Goal: Transaction & Acquisition: Purchase product/service

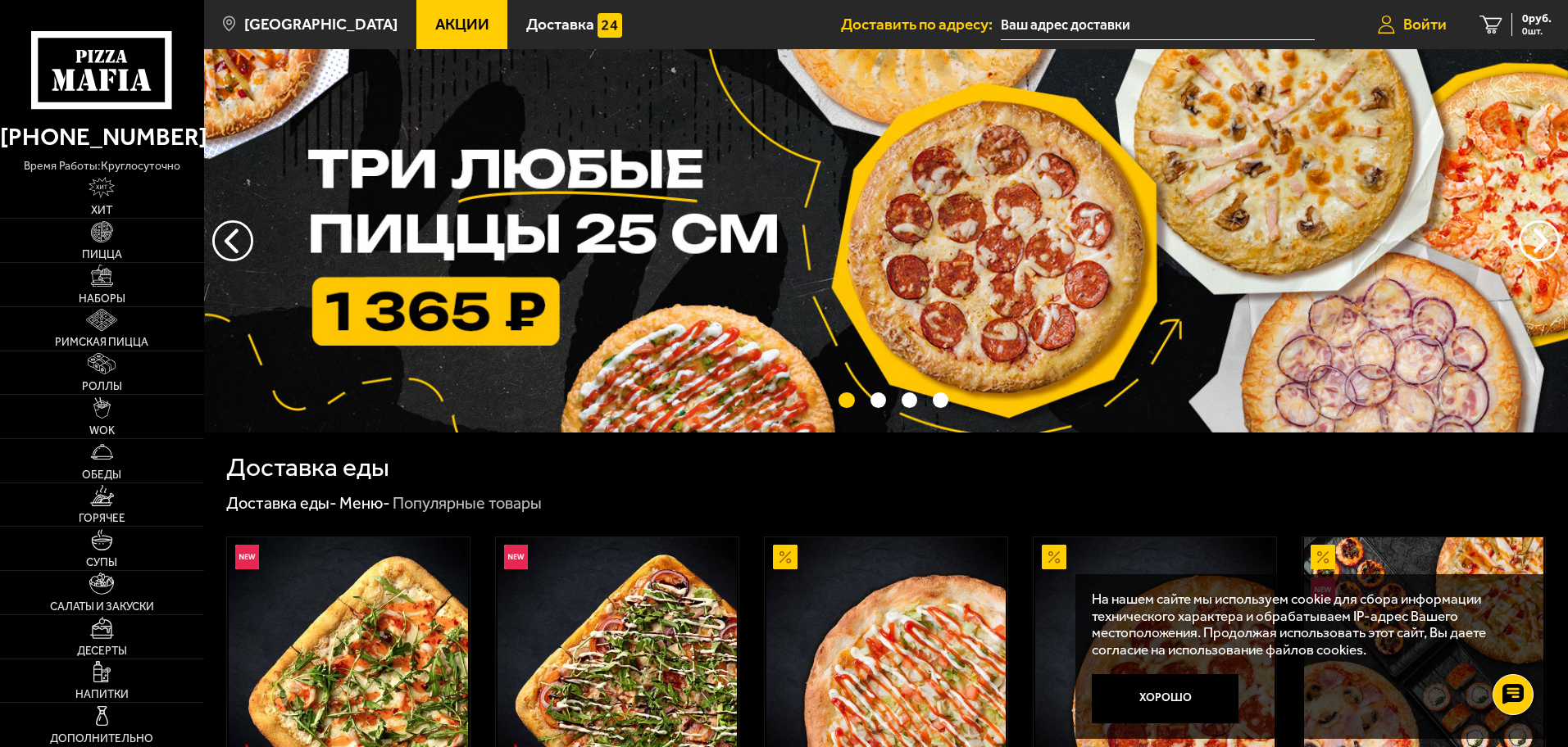
click at [1411, 20] on span "Войти" at bounding box center [1424, 23] width 44 height 15
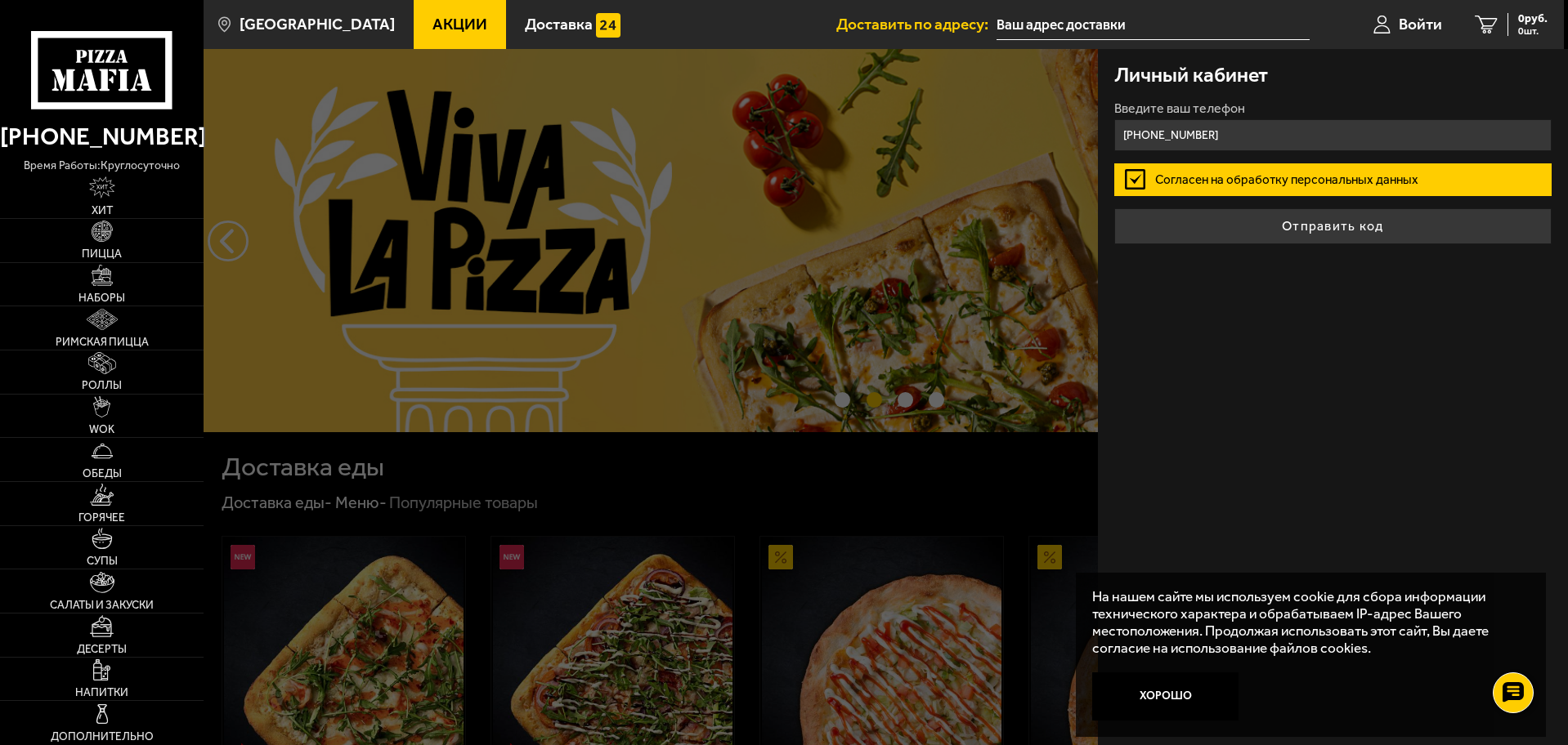
type input "[PHONE_NUMBER]"
click at [1214, 180] on label "Согласен на обработку персональных данных" at bounding box center [1332, 180] width 437 height 33
click at [0, 0] on input "Согласен на обработку персональных данных" at bounding box center [0, 0] width 0 height 0
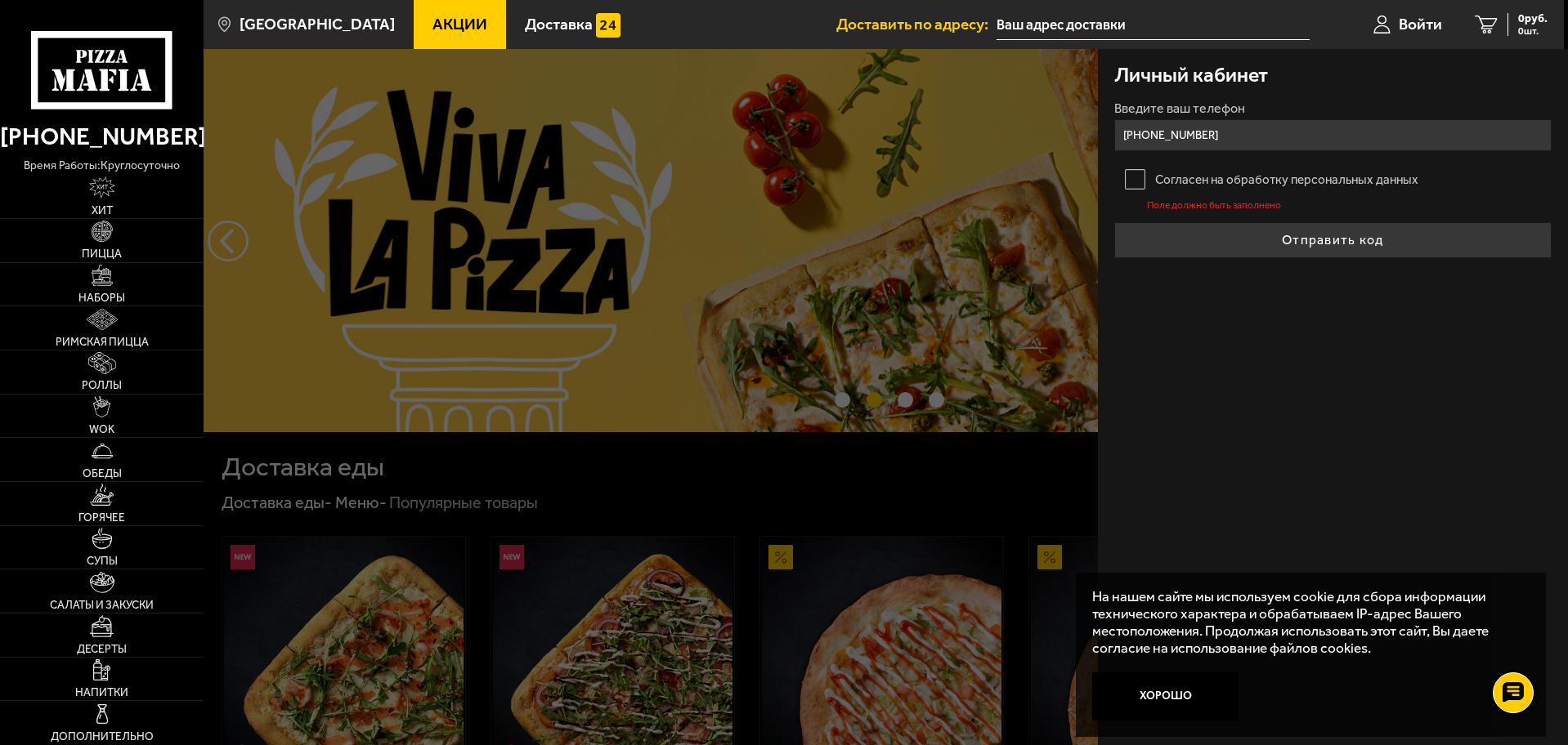
click at [1141, 179] on label "Согласен на обработку персональных данных" at bounding box center [1332, 180] width 437 height 33
click at [0, 0] on input "Согласен на обработку персональных данных" at bounding box center [0, 0] width 0 height 0
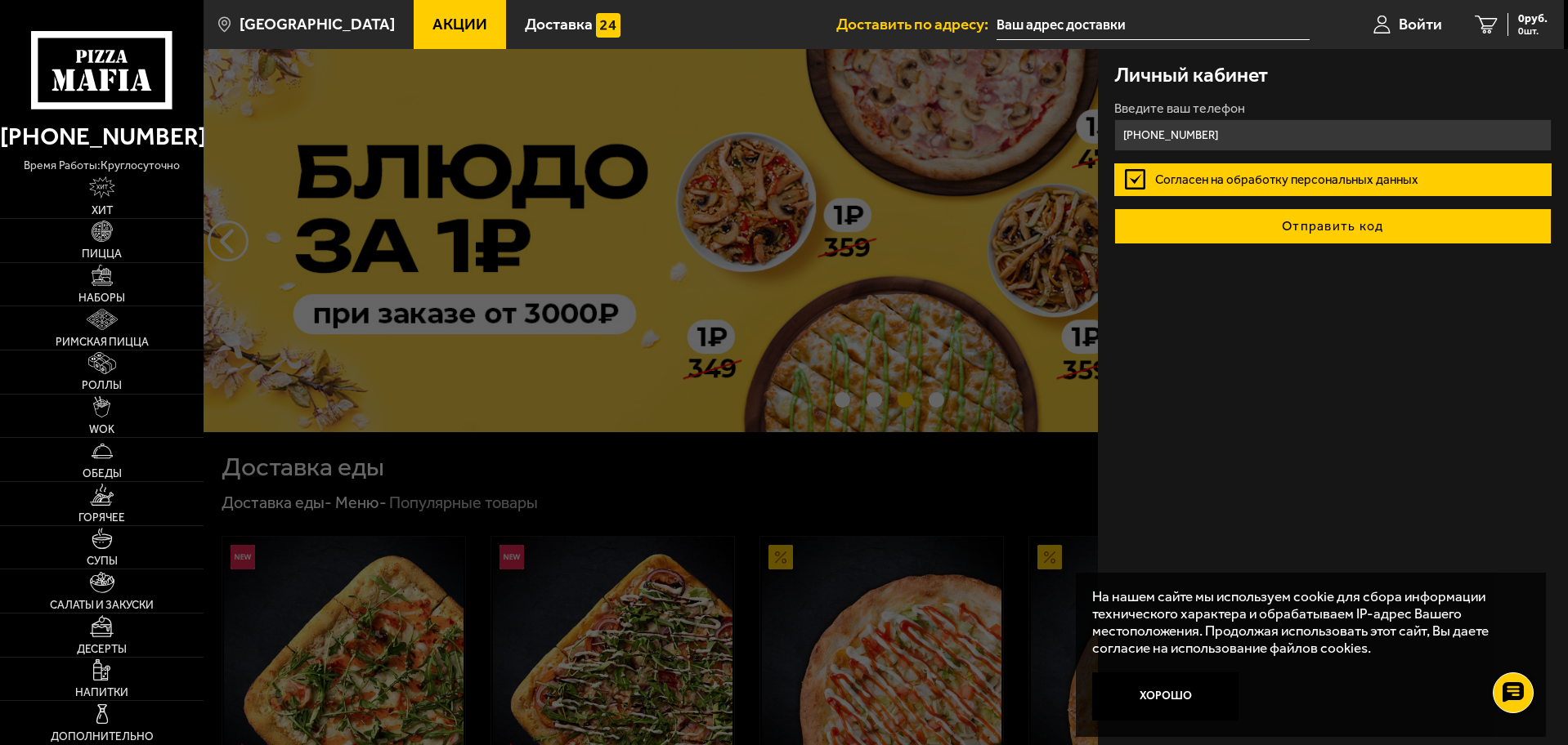
click at [1345, 226] on button "Отправить код" at bounding box center [1332, 226] width 437 height 36
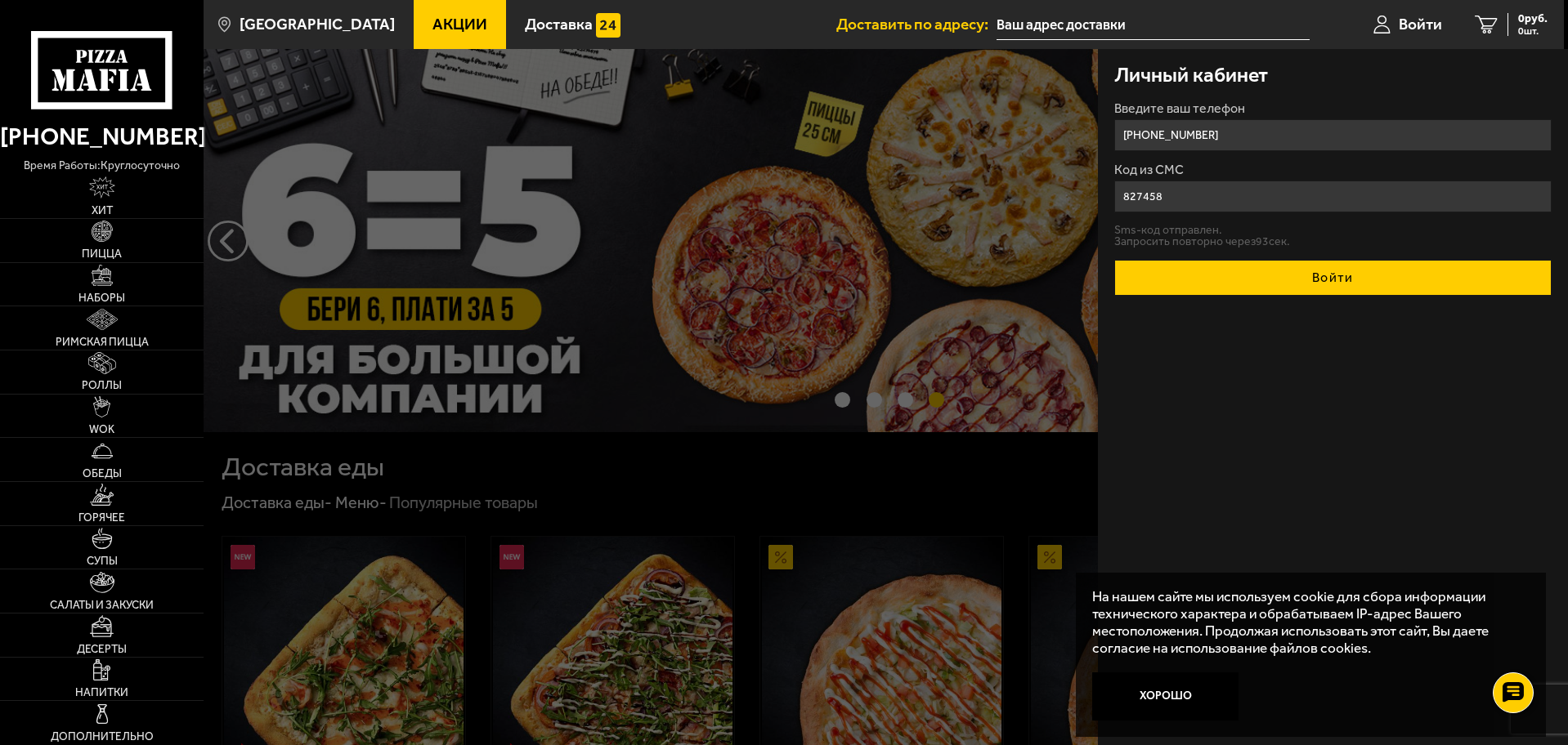
type input "827458"
click at [1294, 274] on button "Войти" at bounding box center [1332, 278] width 437 height 36
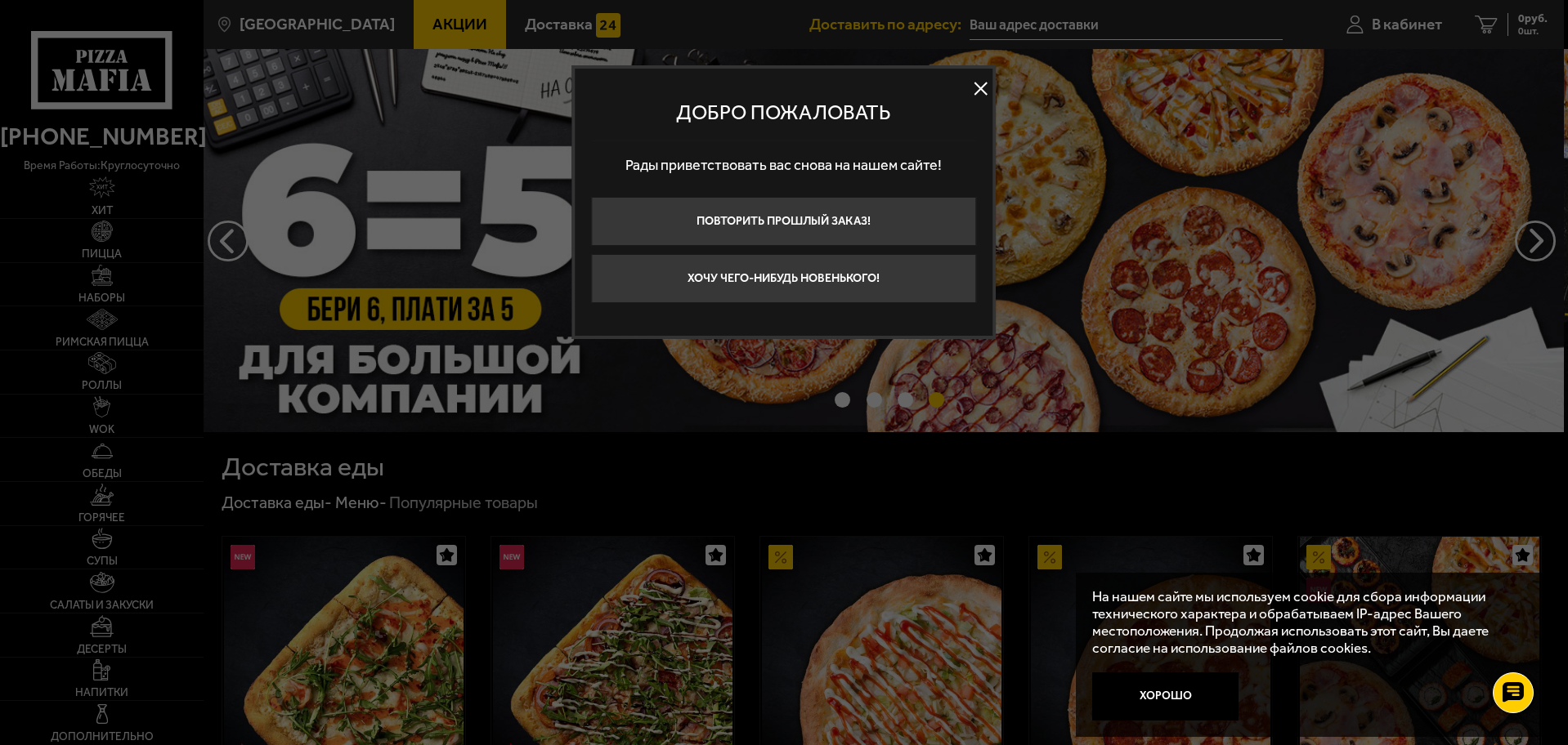
click at [979, 93] on button at bounding box center [981, 89] width 25 height 25
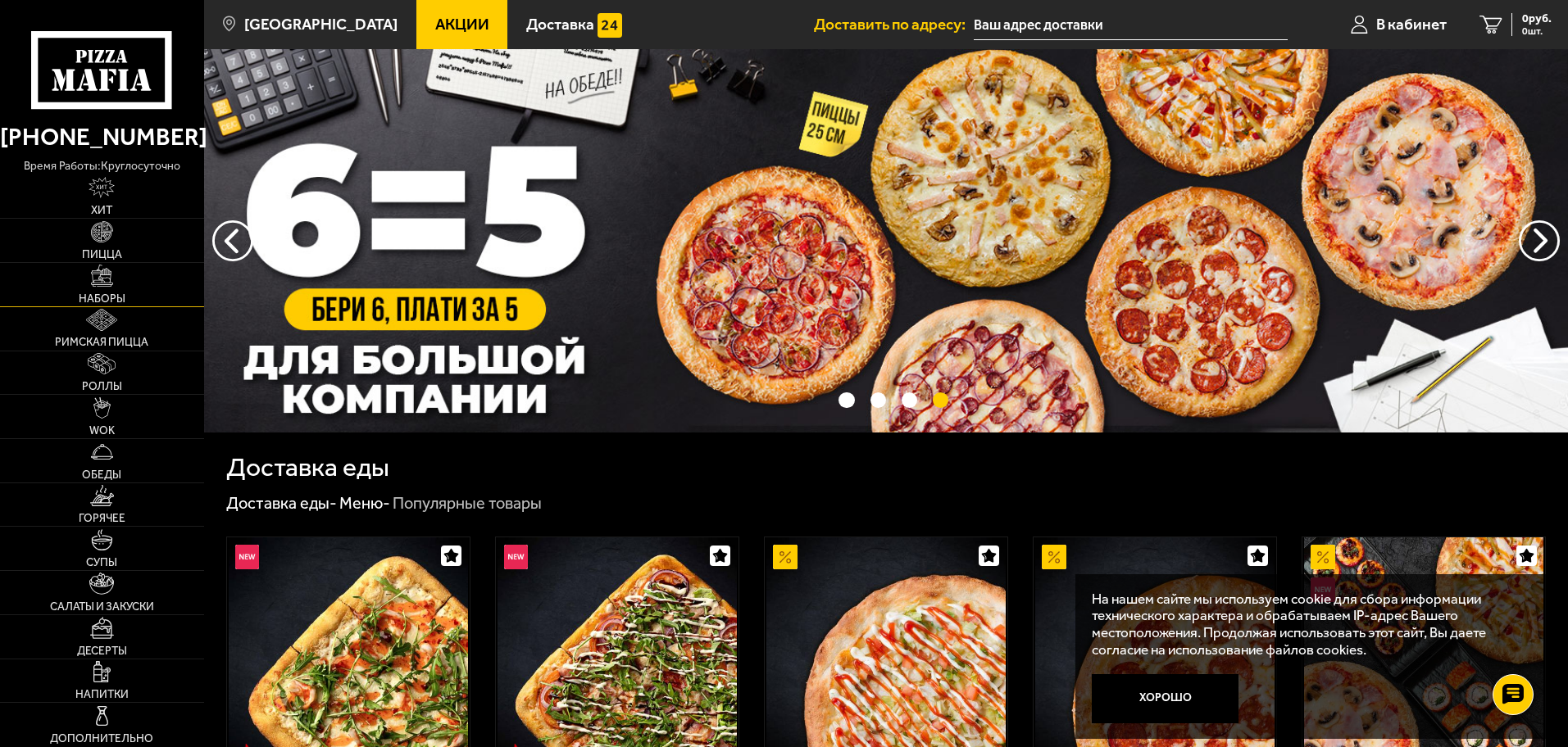
click at [96, 280] on img at bounding box center [102, 275] width 21 height 21
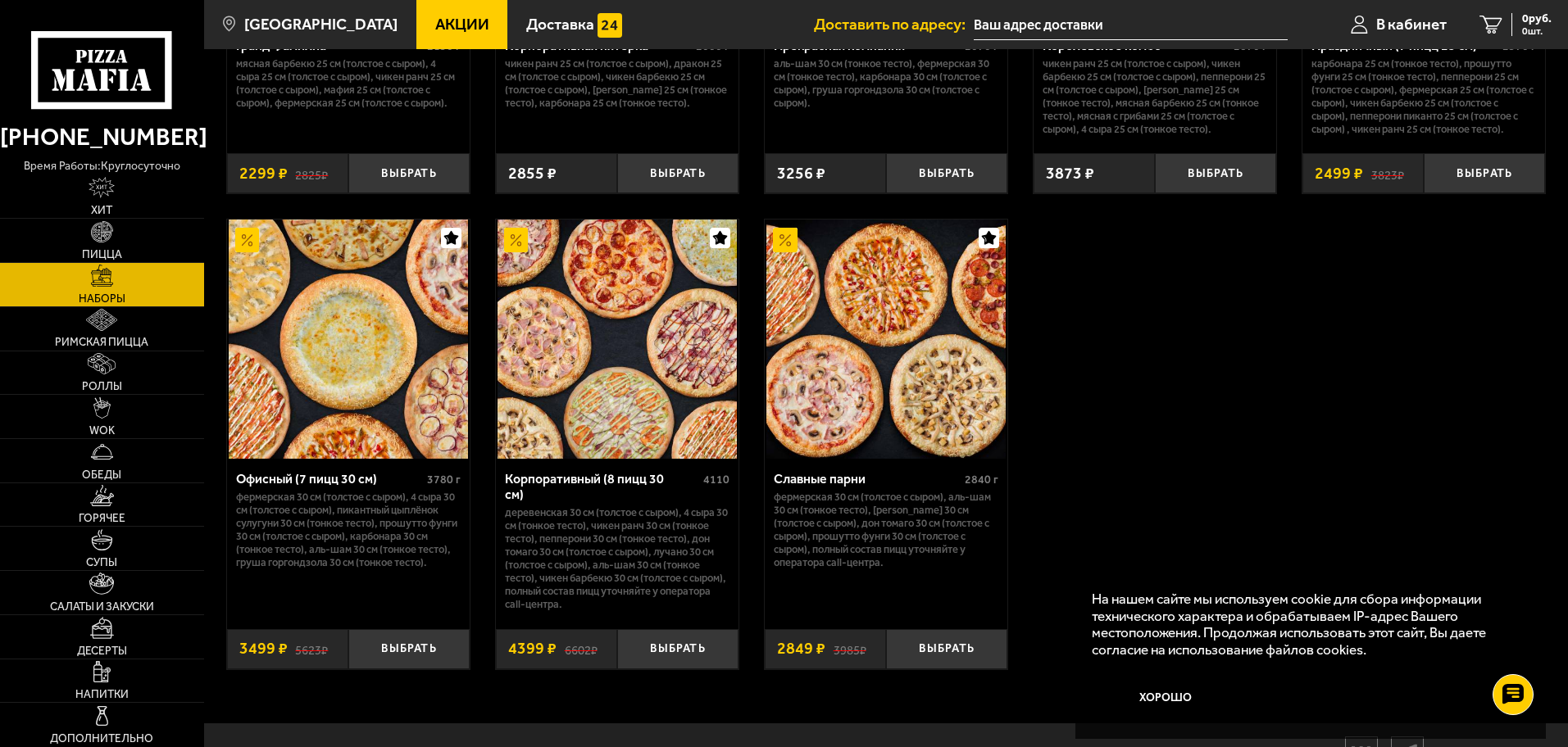
scroll to position [2458, 0]
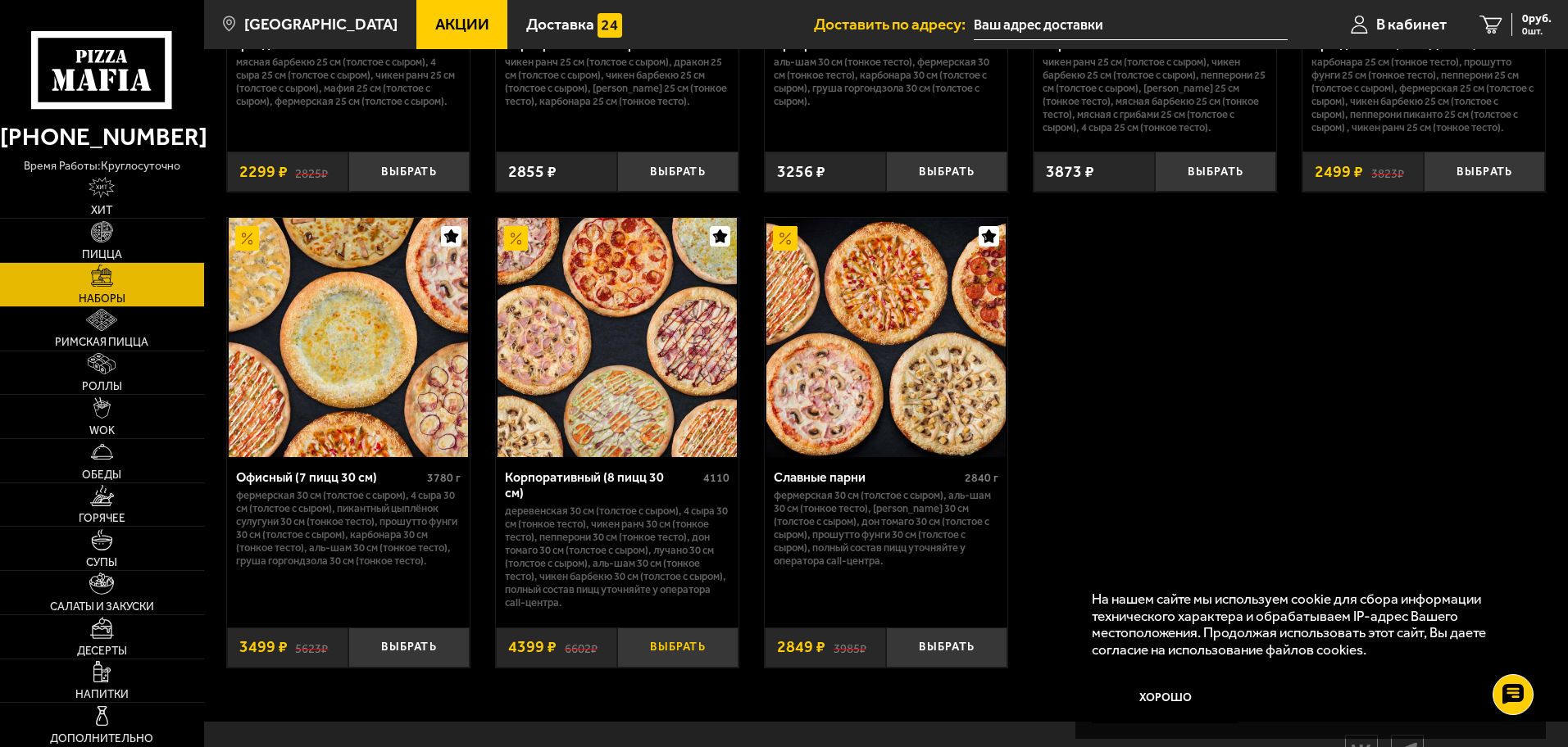
click at [655, 628] on button "Выбрать" at bounding box center [678, 647] width 121 height 40
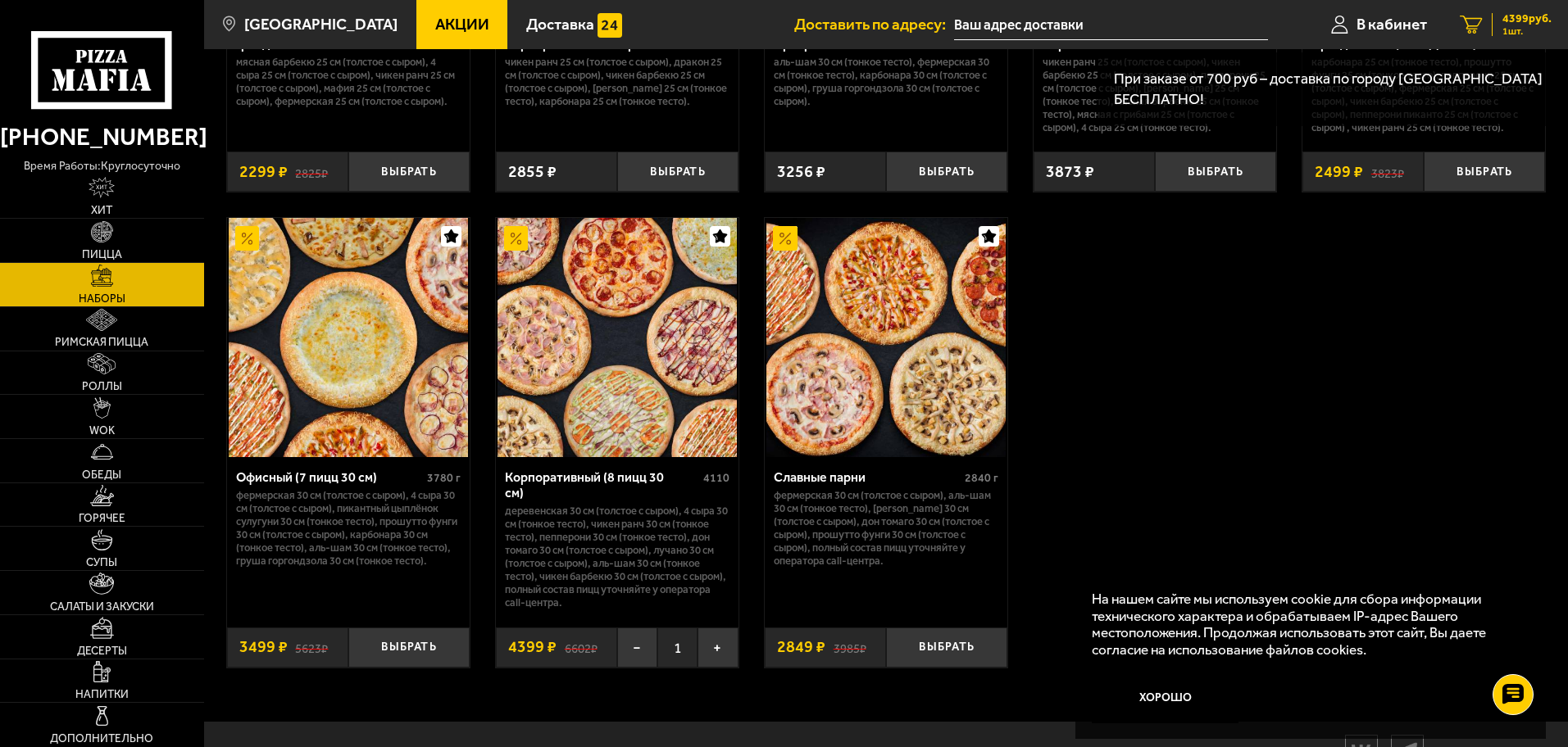
click at [1522, 24] on span "4399 руб." at bounding box center [1526, 19] width 49 height 12
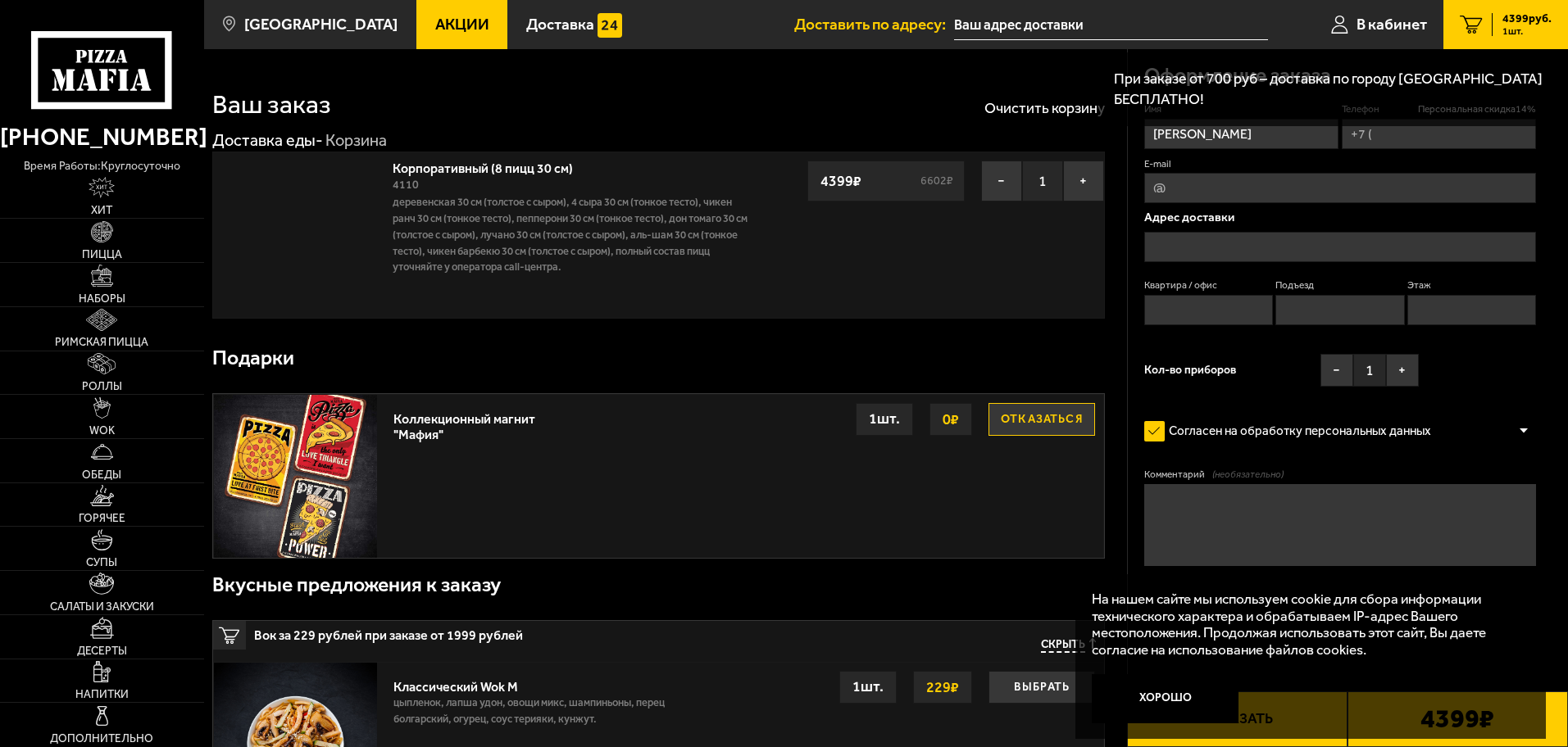
type input "[PHONE_NUMBER]"
type input "[STREET_ADDRESS]"
type input "1"
type input "2"
type input "1"
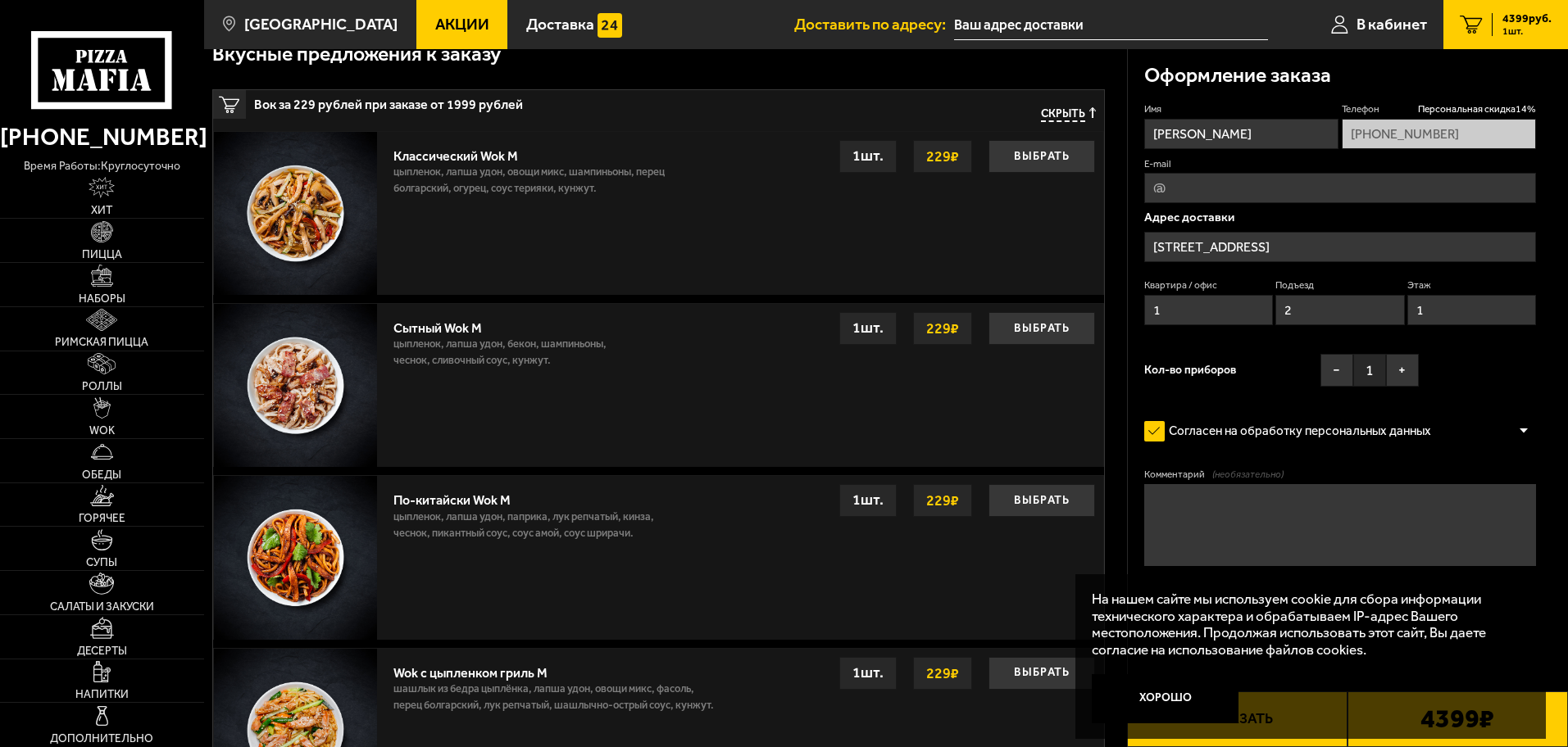
scroll to position [574, 0]
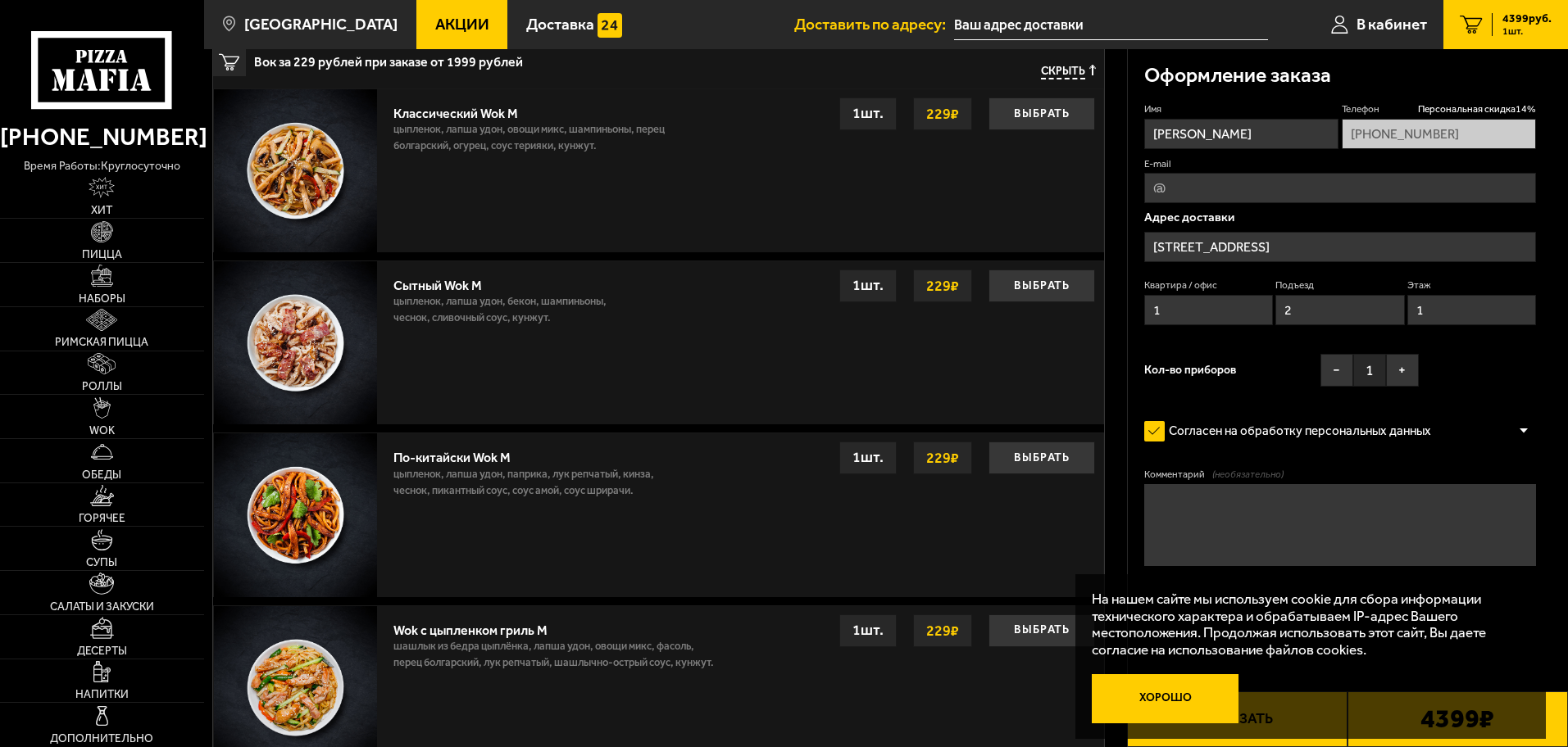
click at [1167, 702] on button "Хорошо" at bounding box center [1165, 698] width 146 height 49
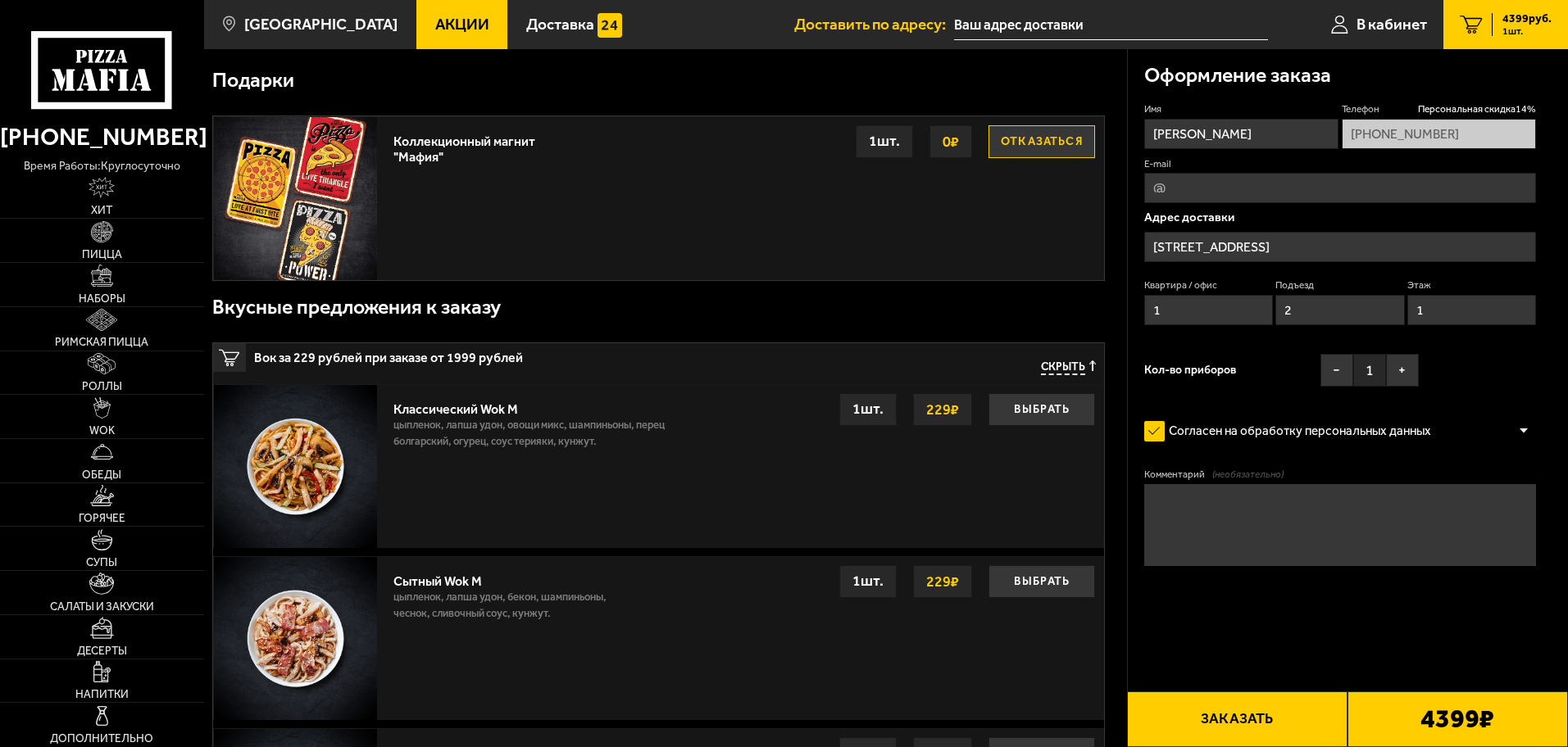
scroll to position [245, 0]
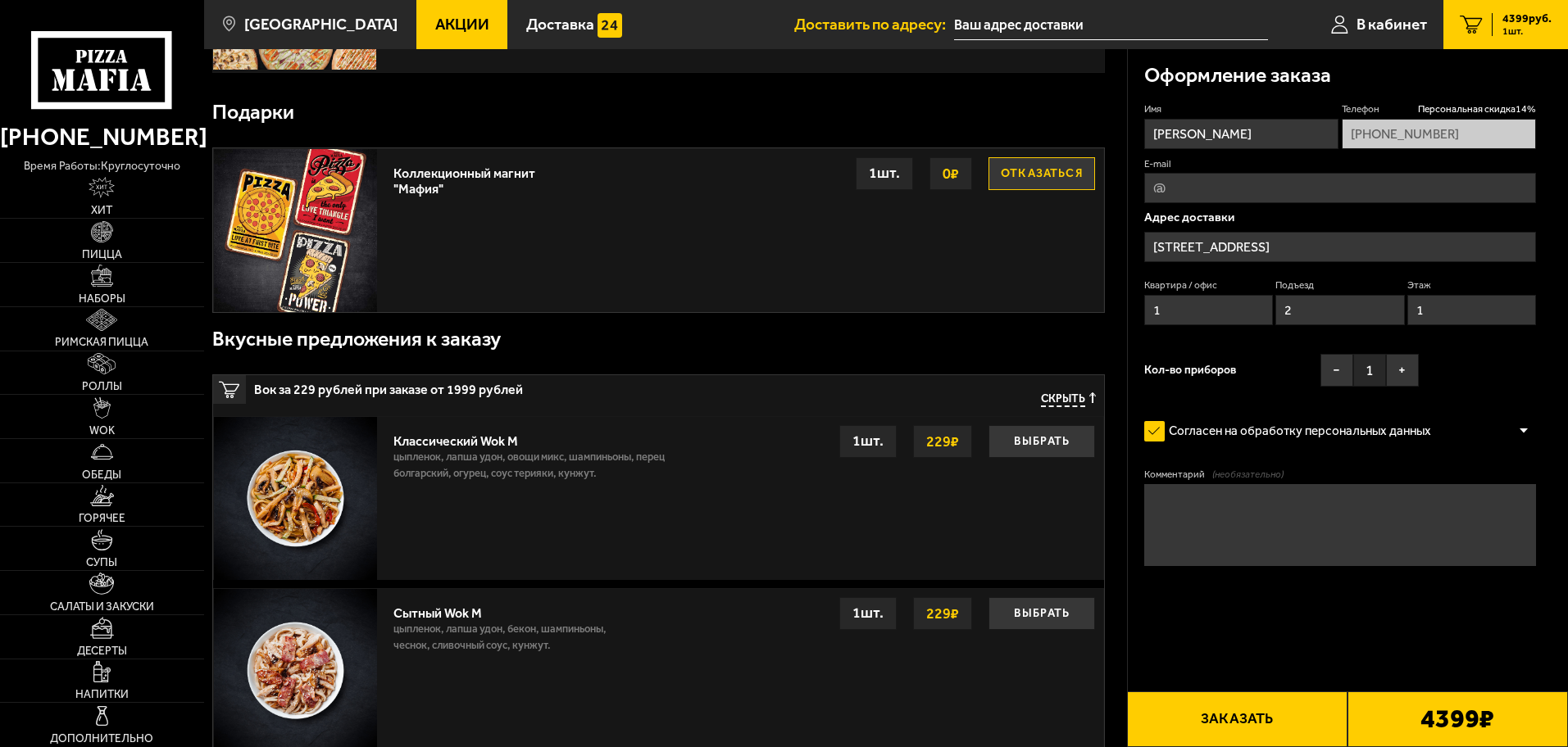
click at [1529, 430] on div at bounding box center [1524, 431] width 25 height 12
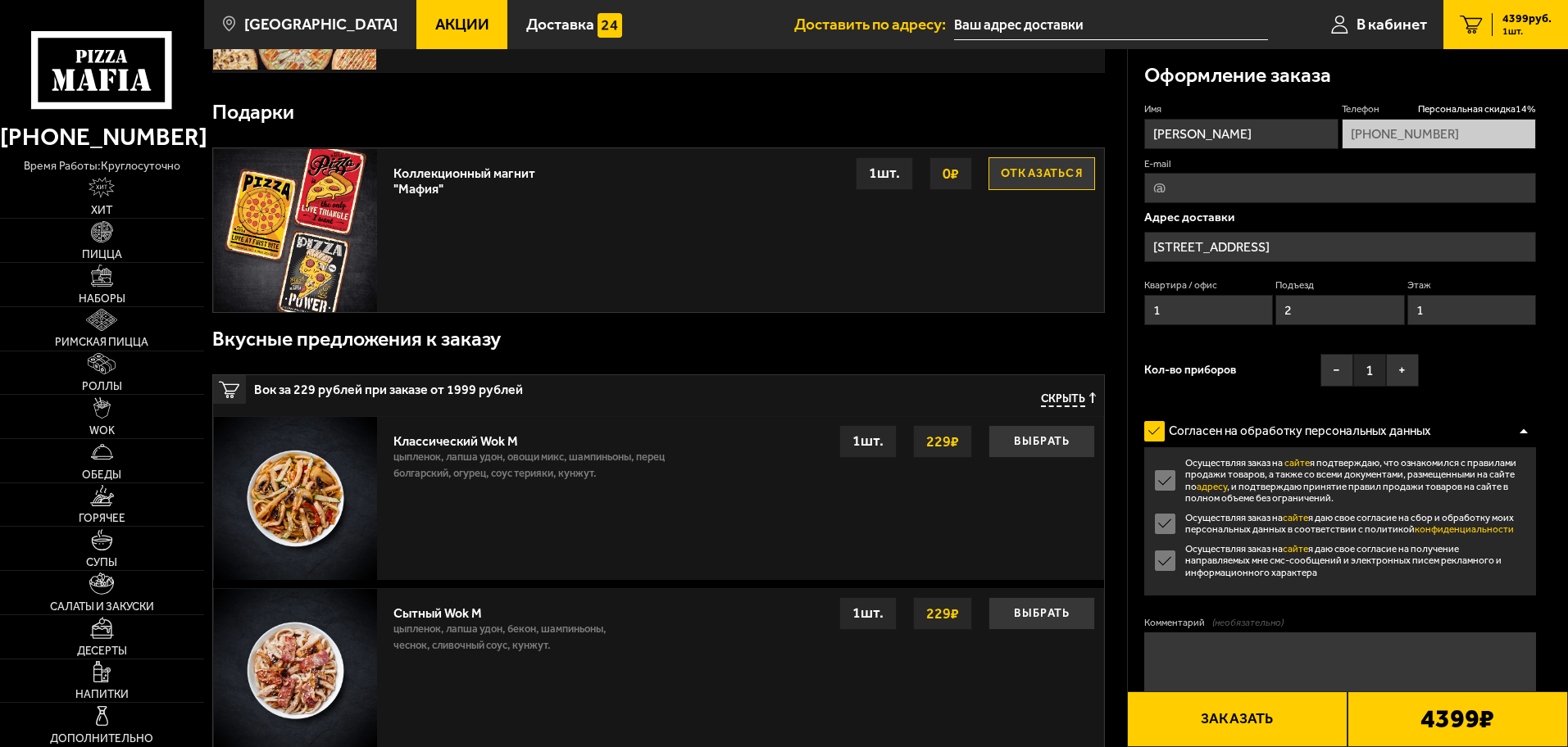
click at [1528, 430] on div at bounding box center [1524, 431] width 25 height 12
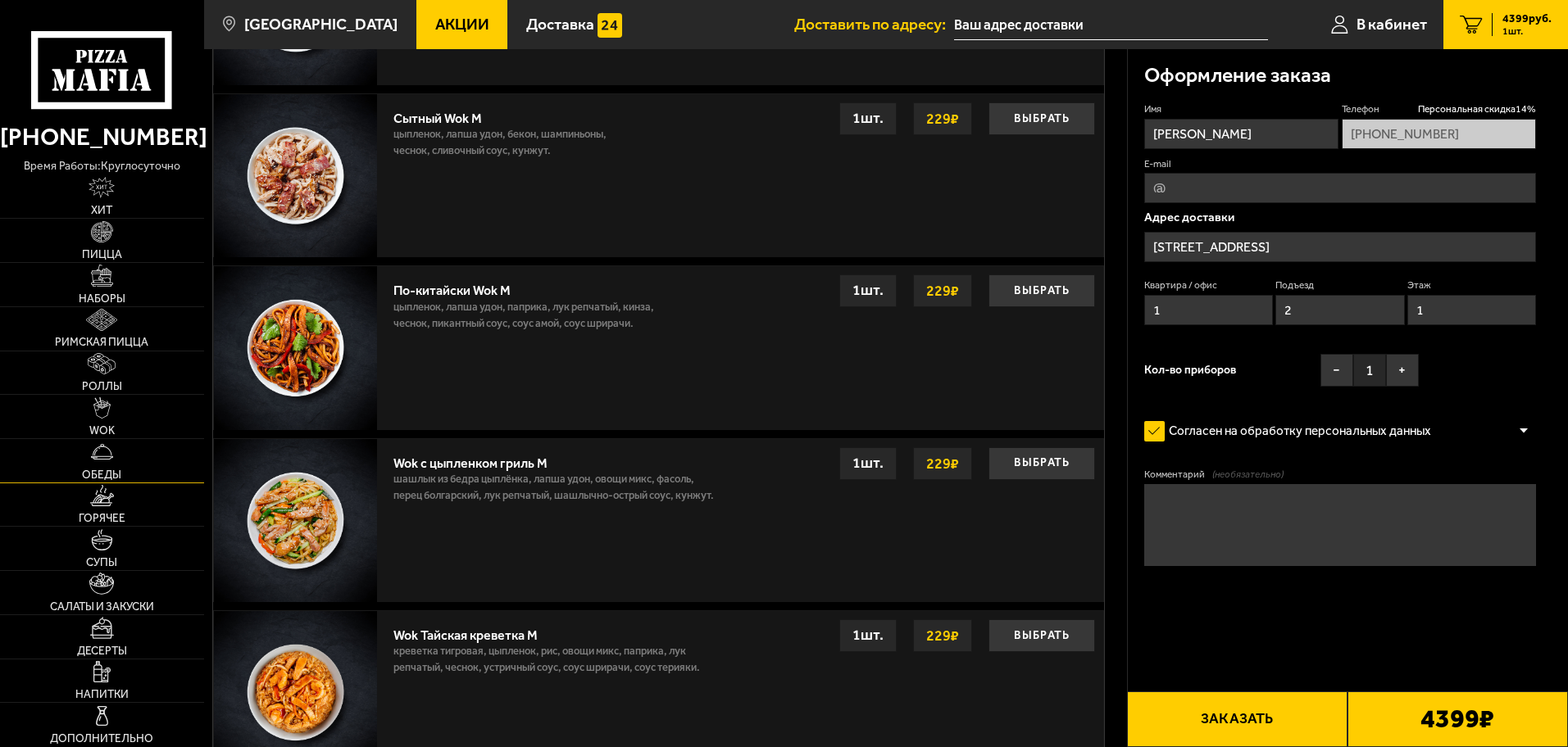
scroll to position [983, 0]
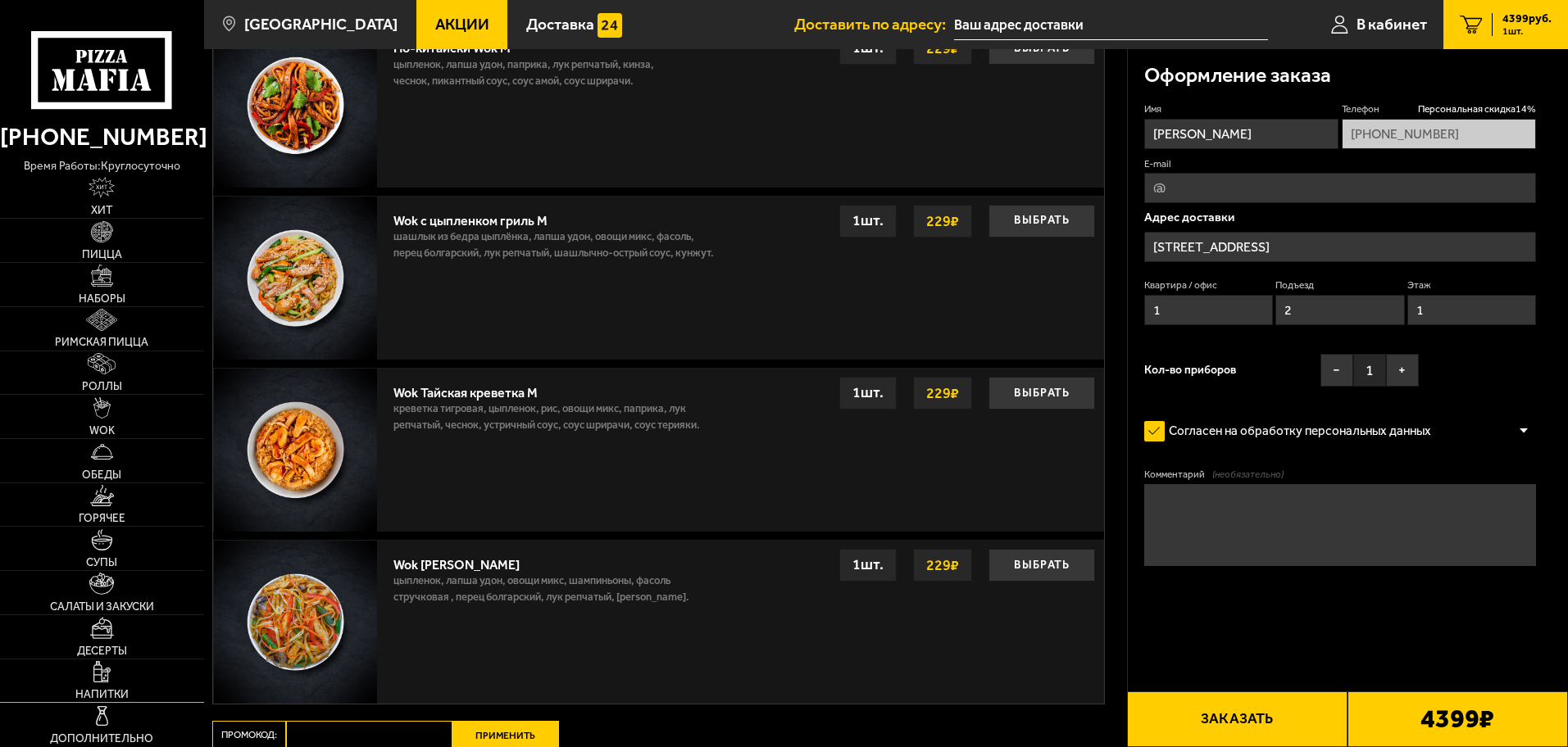
click at [93, 676] on link "Напитки" at bounding box center [102, 681] width 204 height 44
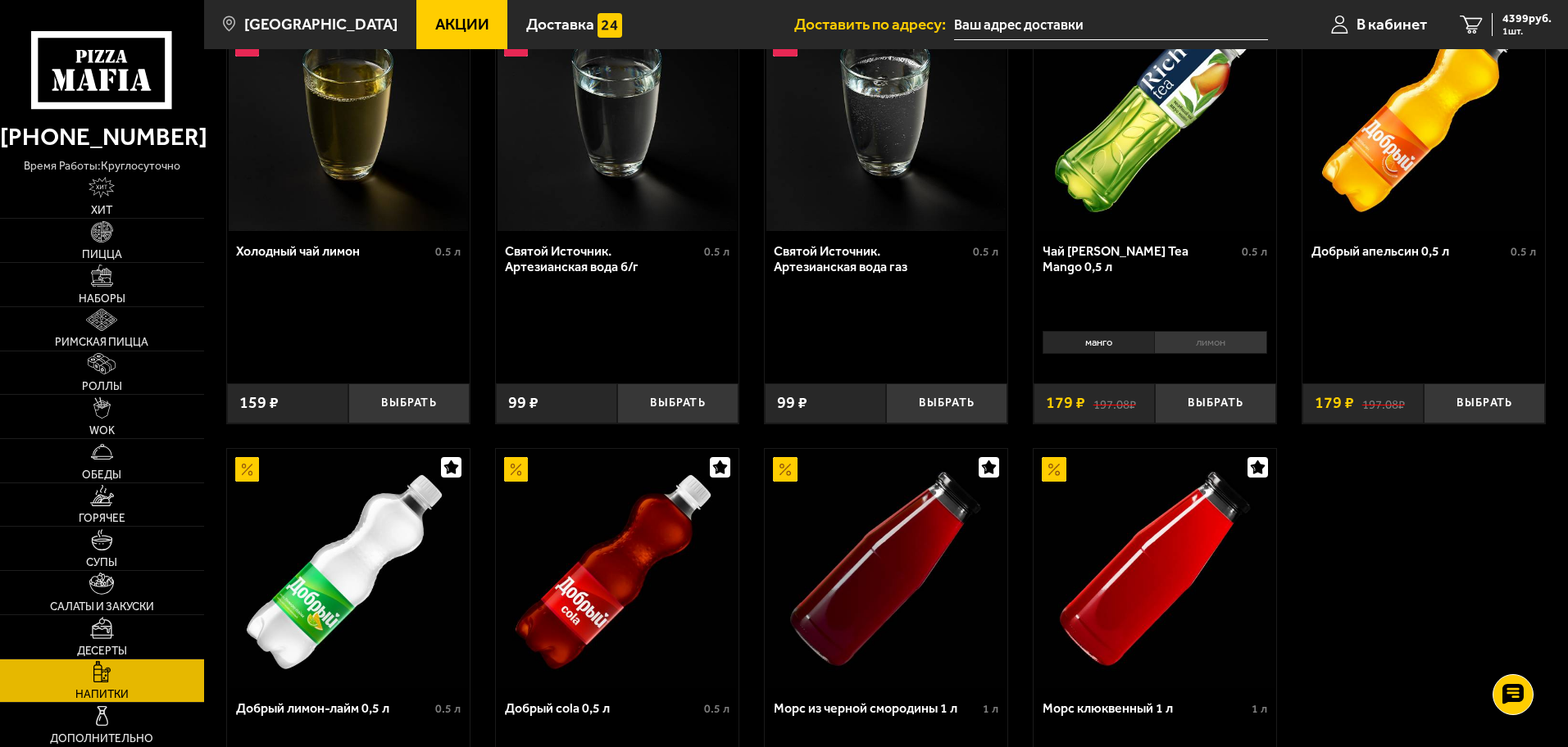
scroll to position [871, 0]
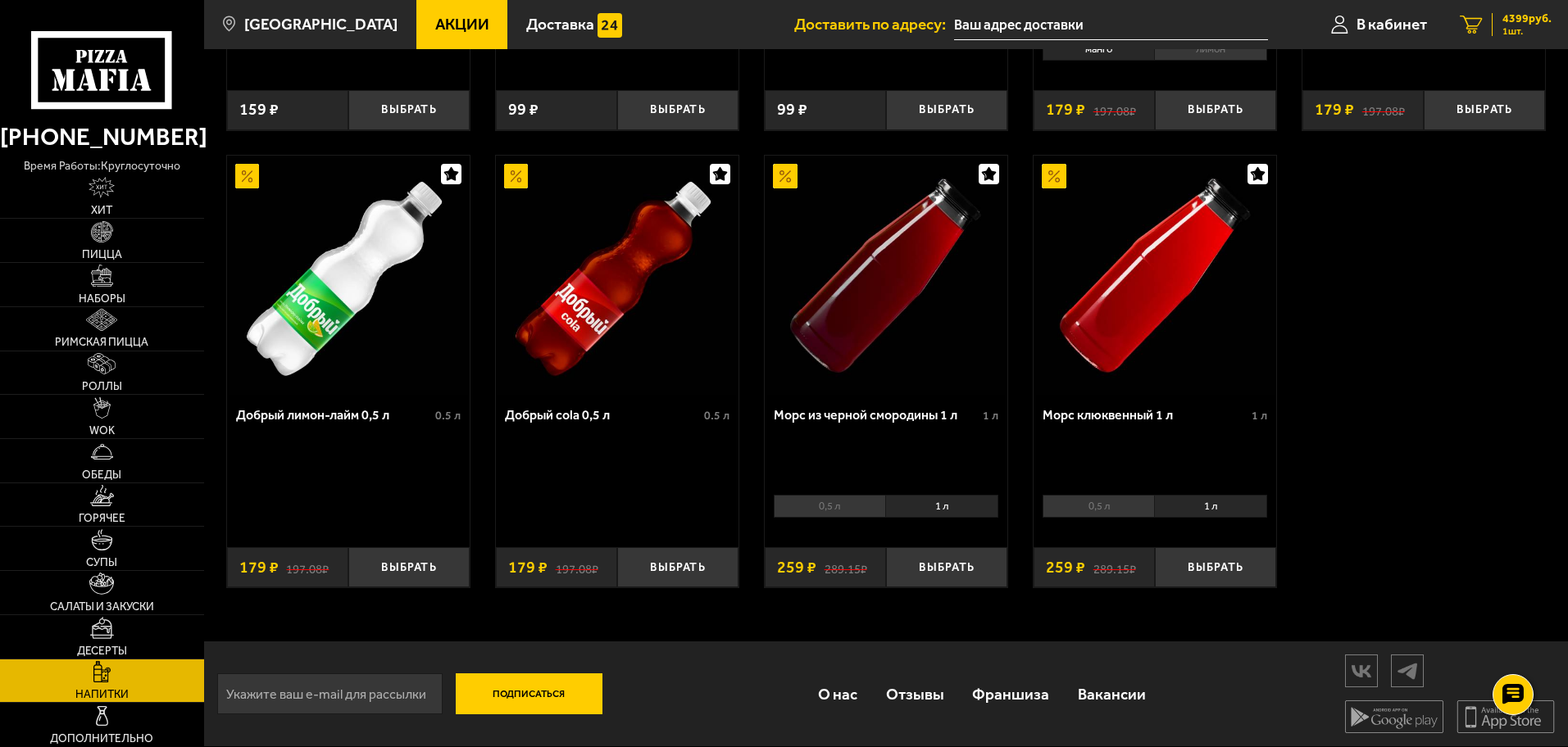
click at [1499, 18] on div "4399 руб. 1 шт." at bounding box center [1522, 25] width 60 height 23
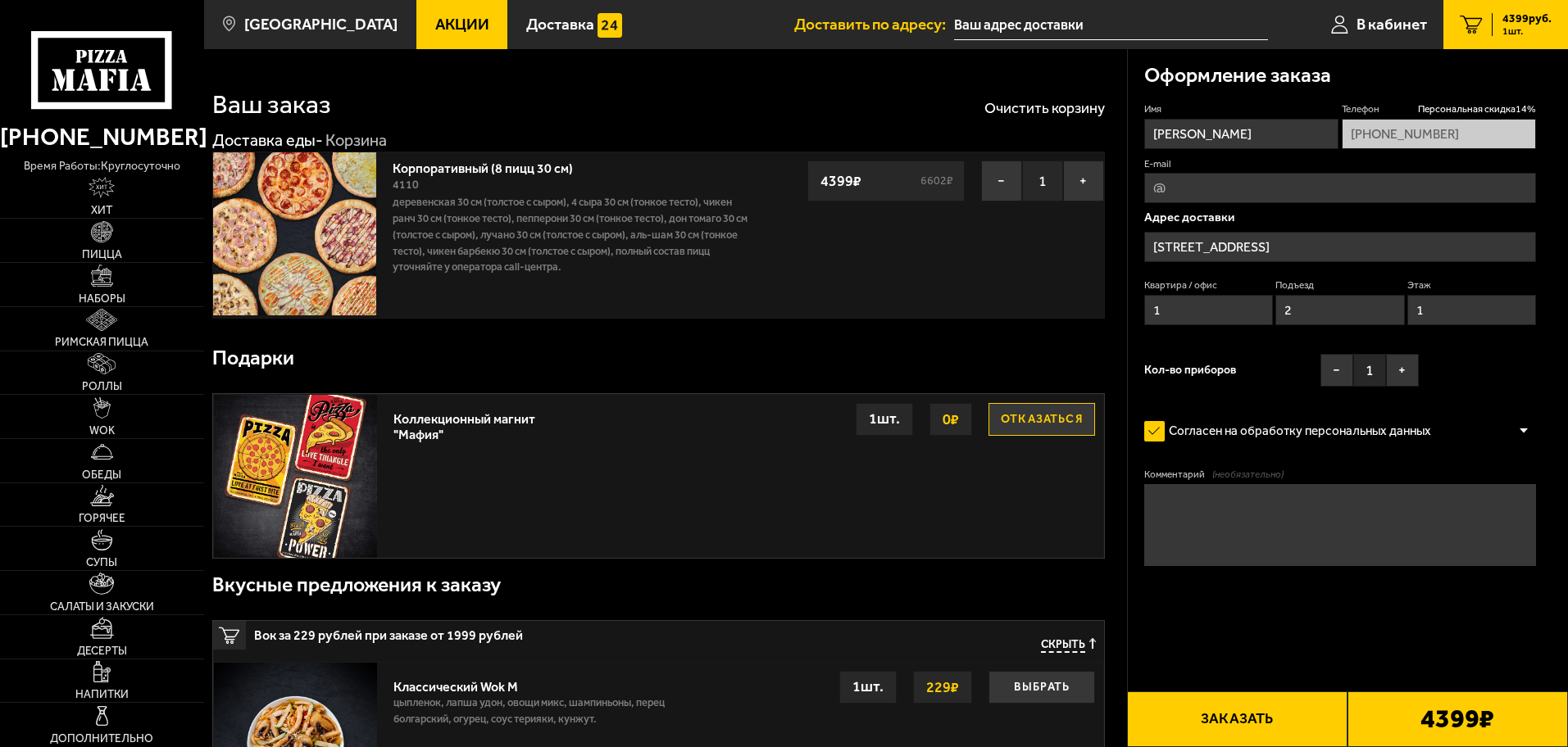
drag, startPoint x: 1238, startPoint y: 710, endPoint x: 1238, endPoint y: 689, distance: 21.0
click at [1238, 710] on button "Заказать" at bounding box center [1237, 719] width 221 height 55
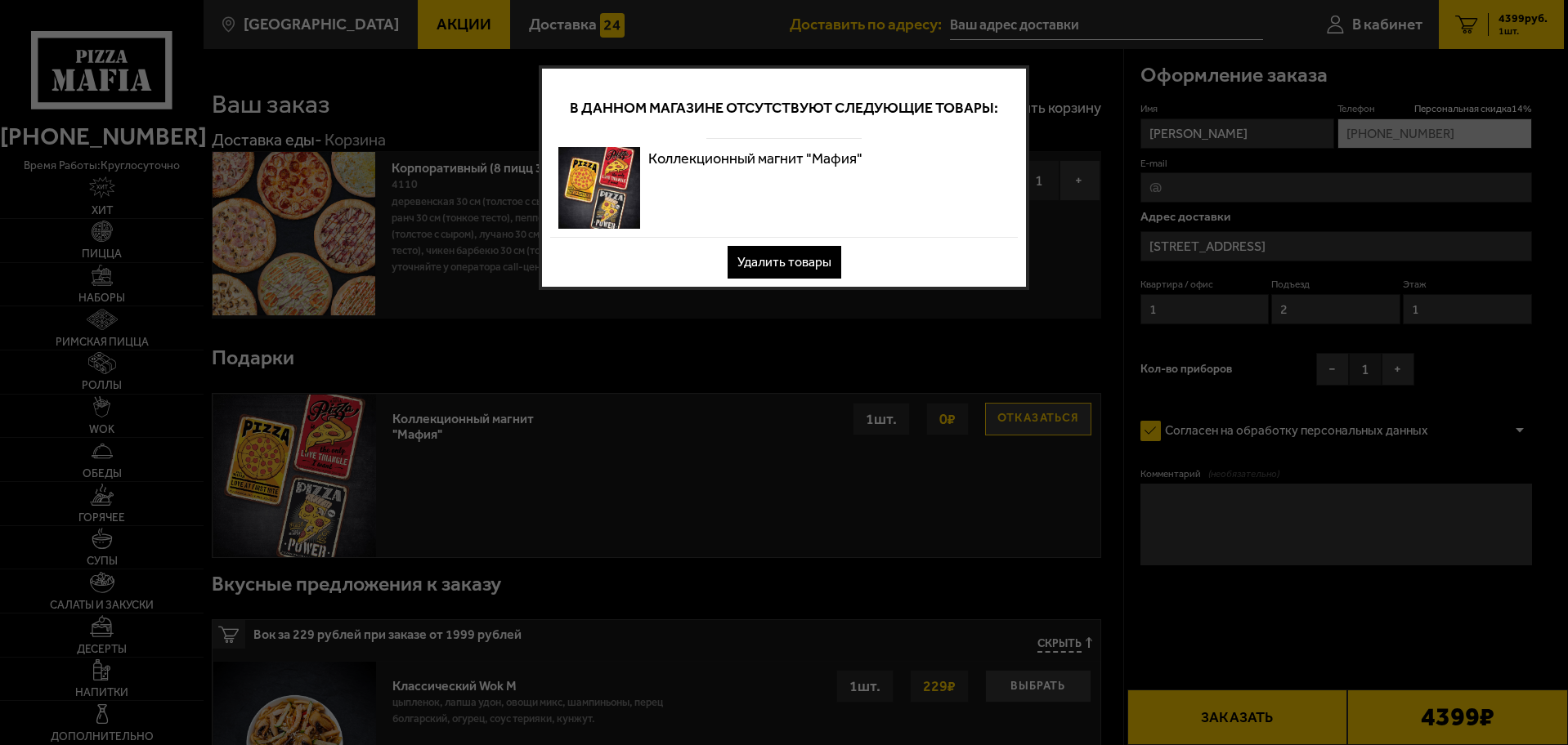
click at [760, 256] on button "Удалить товары" at bounding box center [784, 262] width 114 height 33
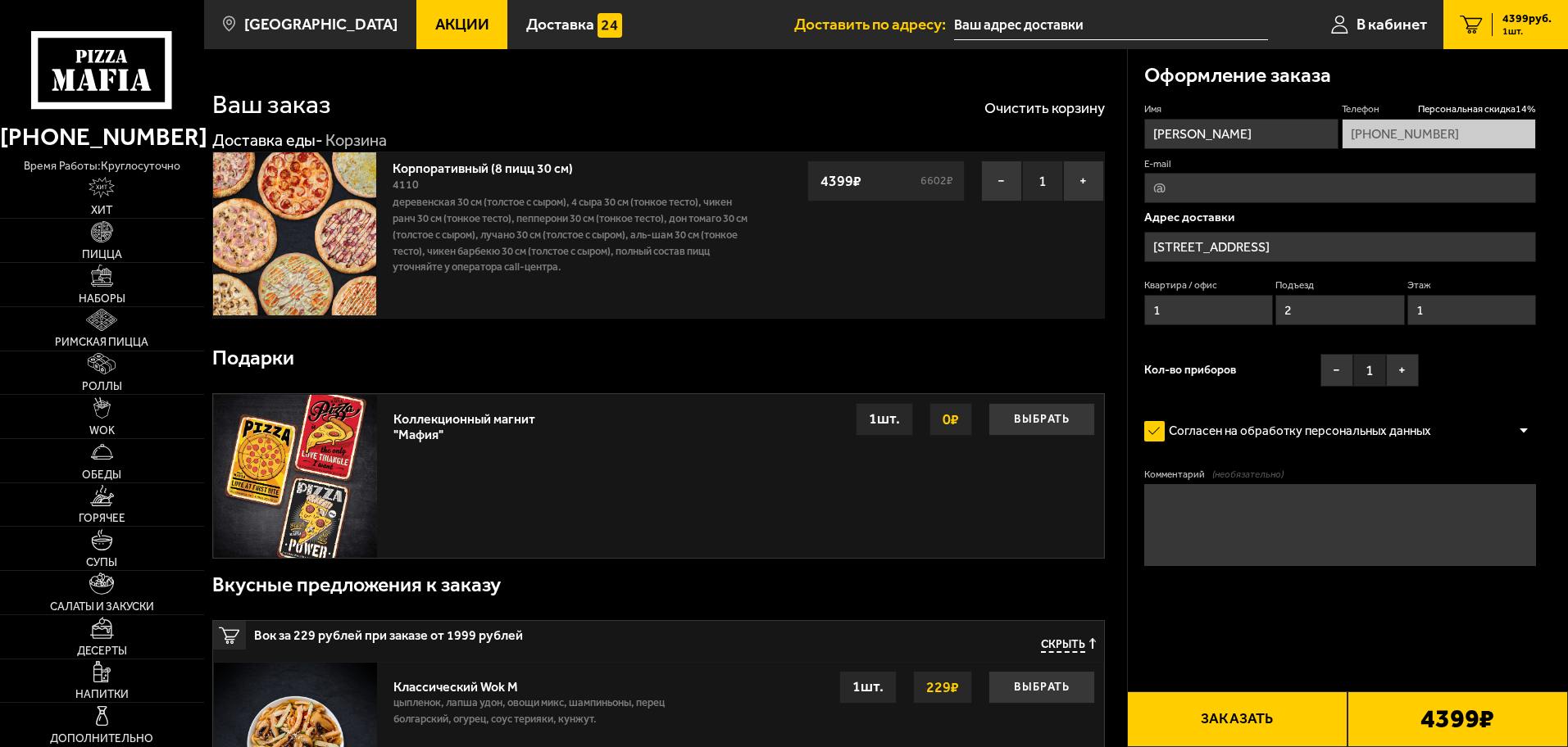
click at [1251, 728] on button "Заказать" at bounding box center [1237, 719] width 221 height 55
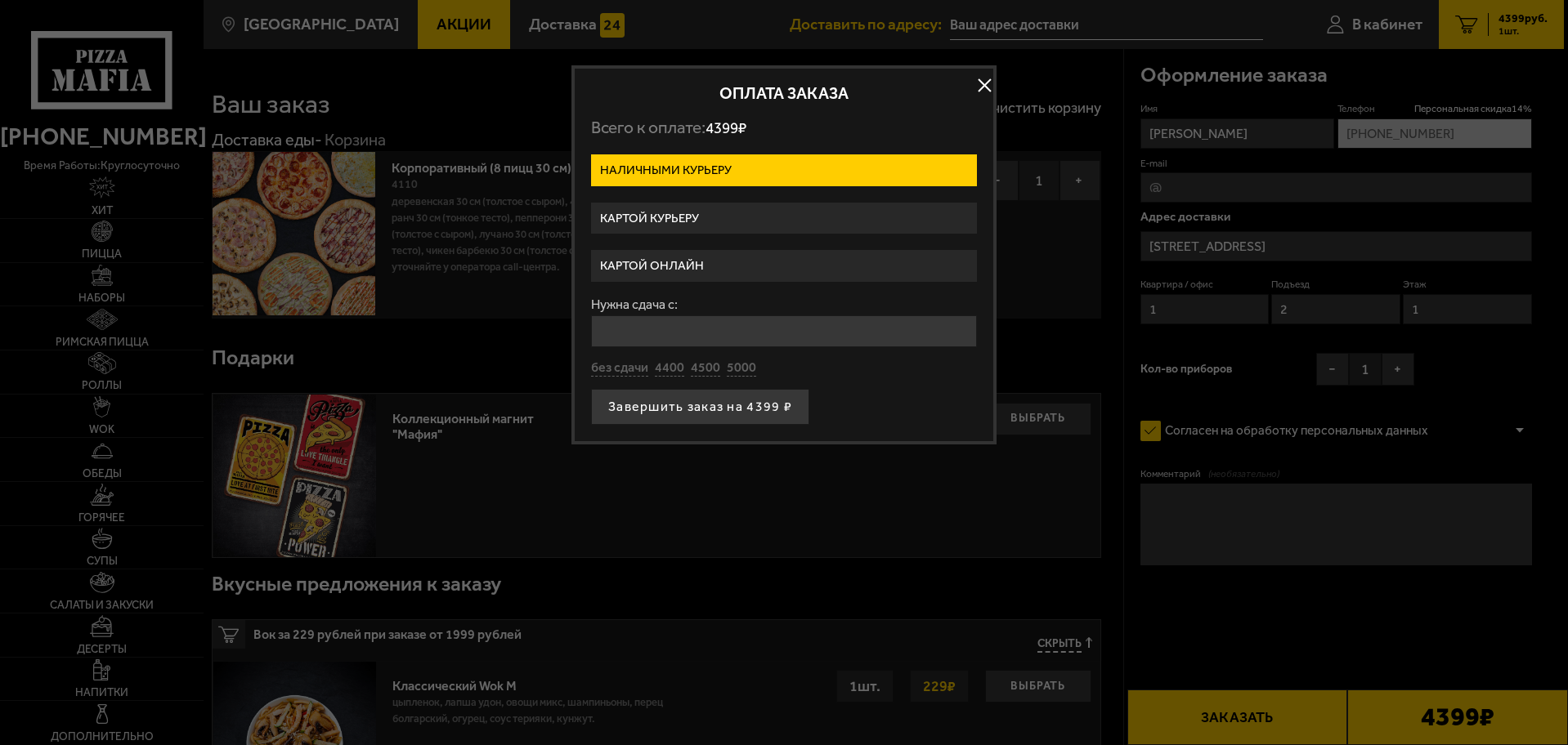
click at [636, 263] on label "Картой онлайн" at bounding box center [784, 266] width 386 height 32
click at [0, 0] on input "Картой онлайн" at bounding box center [0, 0] width 0 height 0
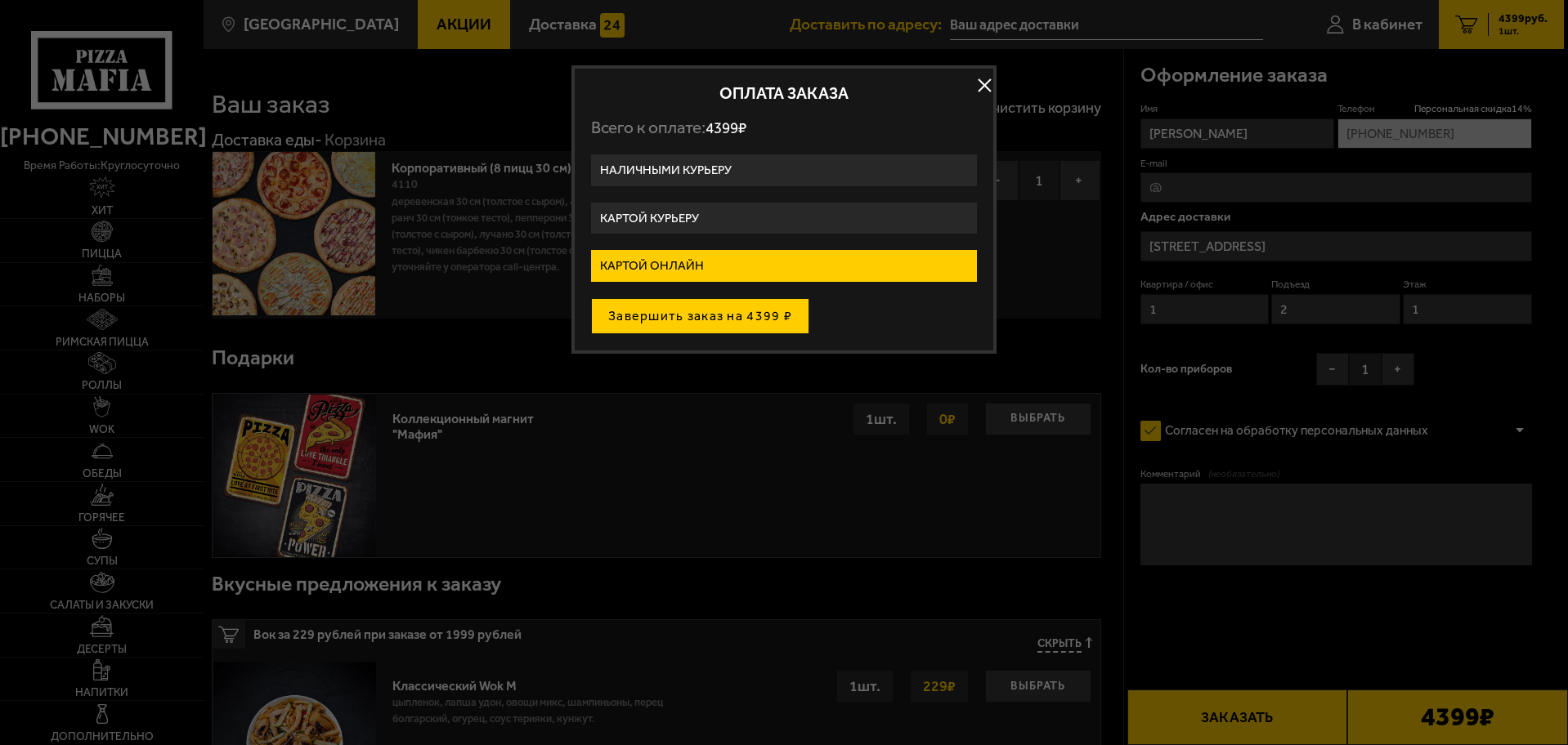
click at [714, 318] on button "Завершить заказ на 4399 ₽" at bounding box center [700, 316] width 218 height 36
